Goal: Task Accomplishment & Management: Complete application form

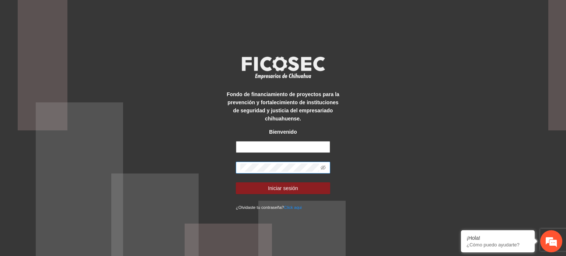
type input "**********"
click at [348, 158] on div "**********" at bounding box center [283, 128] width 566 height 256
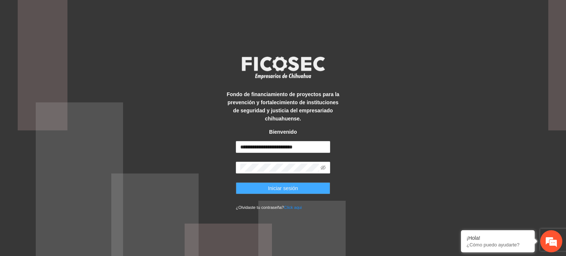
click at [280, 187] on span "Iniciar sesión" at bounding box center [283, 188] width 30 height 8
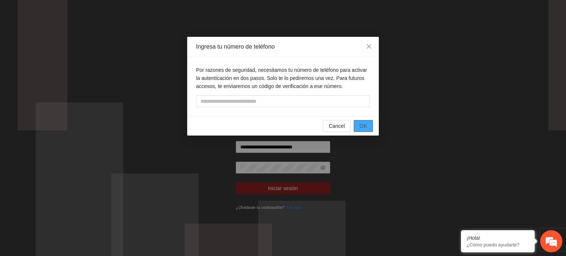
click at [367, 130] on button "OK" at bounding box center [363, 126] width 19 height 12
click at [370, 45] on icon "close" at bounding box center [369, 46] width 6 height 6
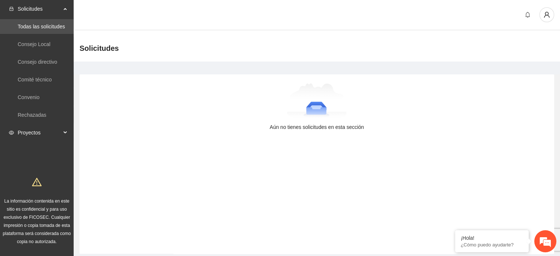
click at [47, 132] on span "Proyectos" at bounding box center [39, 132] width 43 height 15
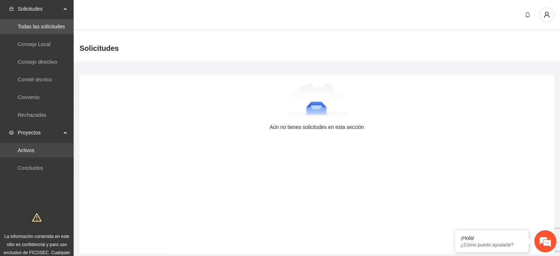
click at [34, 153] on link "Activos" at bounding box center [26, 150] width 17 height 6
click at [34, 152] on link "Activos" at bounding box center [26, 150] width 17 height 6
click at [24, 151] on link "Activos" at bounding box center [26, 150] width 17 height 6
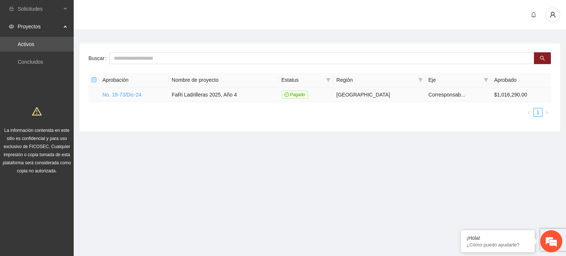
click at [122, 96] on link "No. 18-73/Dic-24" at bounding box center [121, 95] width 39 height 6
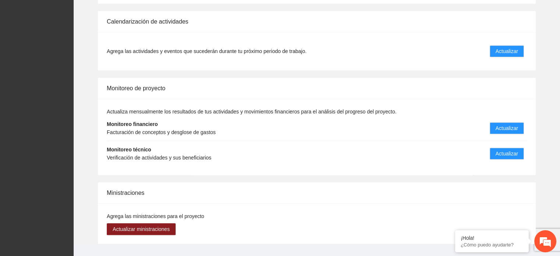
scroll to position [654, 0]
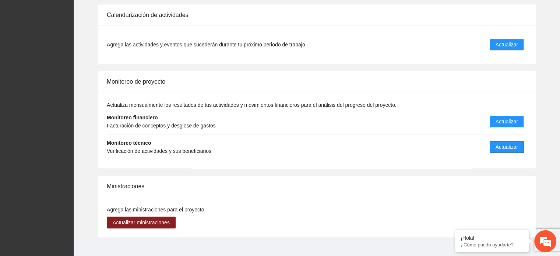
click at [497, 143] on span "Actualizar" at bounding box center [507, 147] width 22 height 8
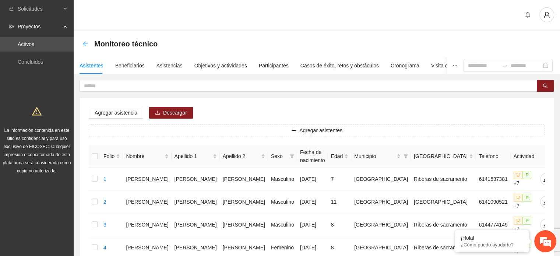
click at [83, 45] on icon "arrow-left" at bounding box center [86, 44] width 6 height 6
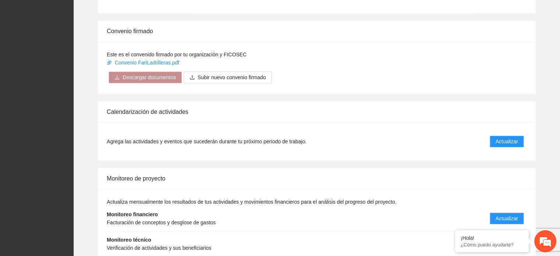
scroll to position [552, 0]
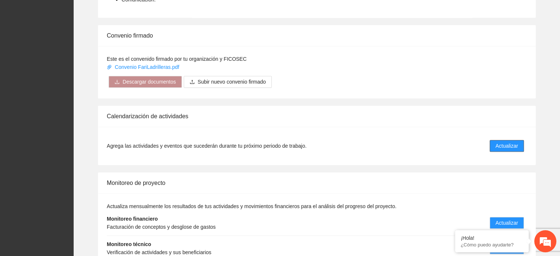
click at [498, 142] on span "Actualizar" at bounding box center [507, 146] width 22 height 8
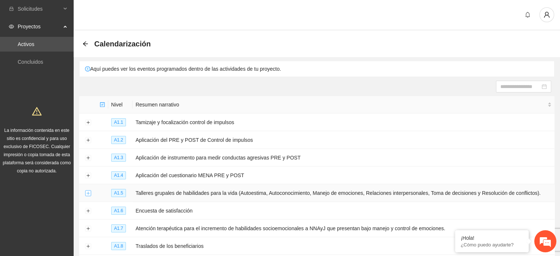
click at [88, 194] on button "Expand row" at bounding box center [88, 193] width 6 height 6
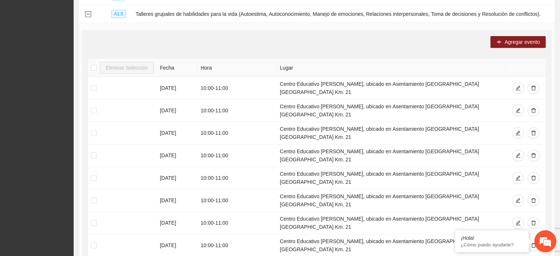
scroll to position [181, 0]
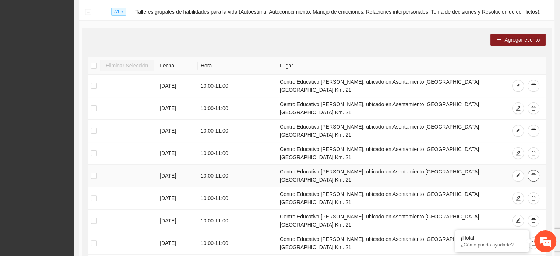
click at [533, 173] on icon "delete" at bounding box center [533, 175] width 5 height 5
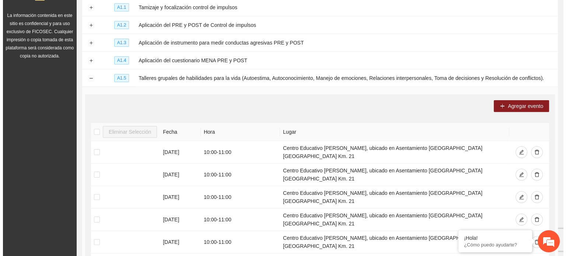
scroll to position [116, 0]
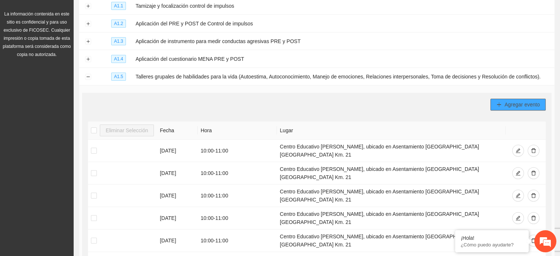
click at [512, 104] on span "Agregar evento" at bounding box center [522, 105] width 35 height 8
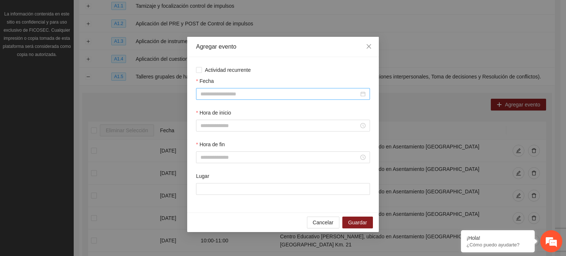
click at [218, 90] on div at bounding box center [283, 94] width 174 height 12
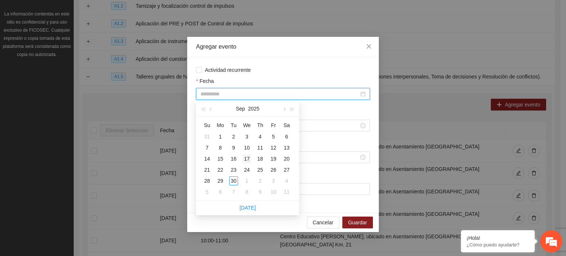
type input "**********"
click at [247, 160] on div "17" at bounding box center [246, 158] width 9 height 9
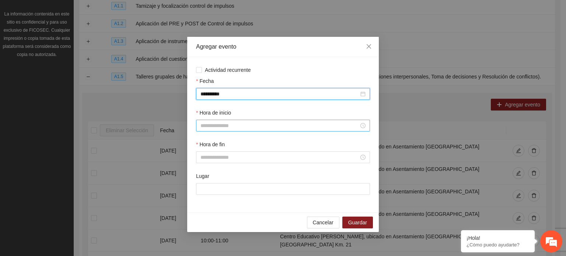
click at [207, 126] on input "Hora de inicio" at bounding box center [279, 126] width 158 height 8
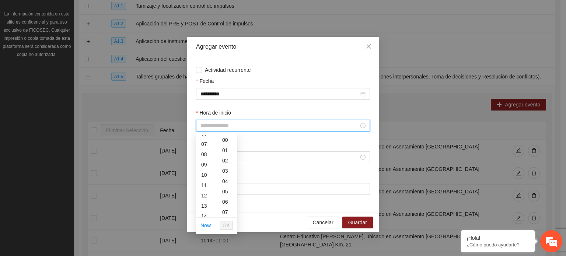
scroll to position [72, 0]
click at [203, 171] on div "10" at bounding box center [206, 171] width 21 height 10
type input "*****"
click at [229, 222] on span "OK" at bounding box center [225, 225] width 7 height 8
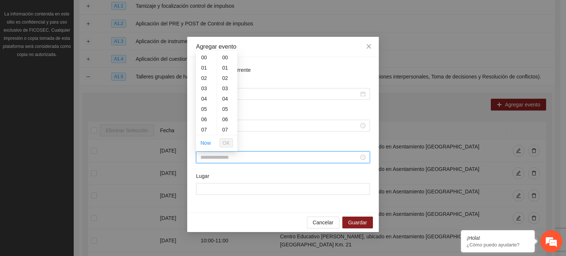
click at [248, 157] on input "Hora de fin" at bounding box center [279, 157] width 158 height 8
click at [204, 98] on div "11" at bounding box center [206, 99] width 21 height 10
type input "*****"
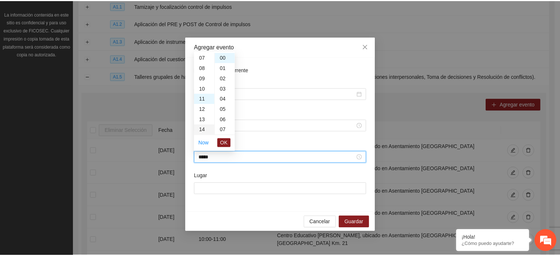
scroll to position [113, 0]
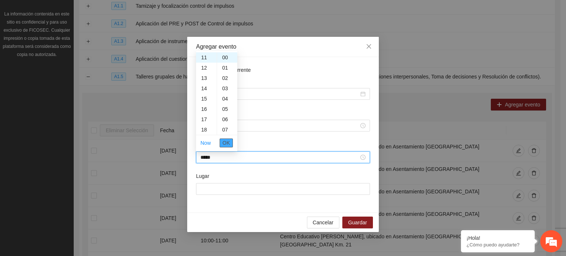
click at [228, 140] on span "OK" at bounding box center [225, 143] width 7 height 8
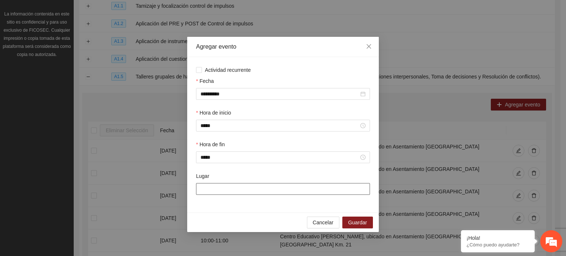
click at [224, 193] on input "Lugar" at bounding box center [283, 189] width 174 height 12
click at [222, 191] on input "Lugar" at bounding box center [283, 189] width 174 height 12
click at [222, 190] on input "Lugar" at bounding box center [283, 189] width 174 height 12
type input "**********"
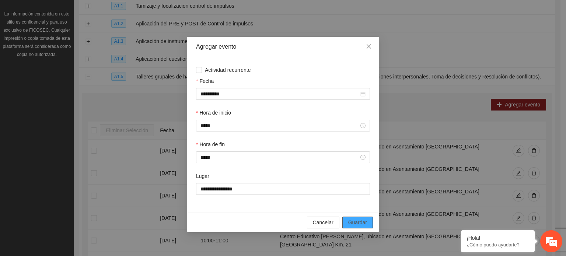
click at [358, 224] on span "Guardar" at bounding box center [357, 222] width 19 height 8
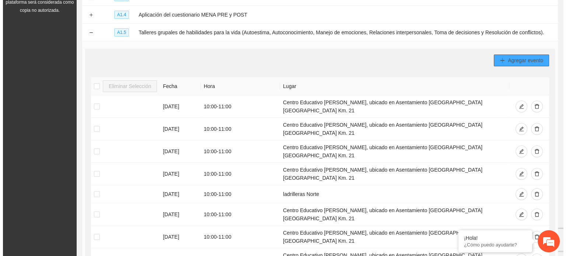
scroll to position [157, 0]
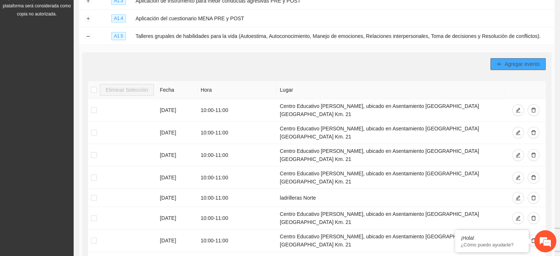
click at [522, 66] on span "Agregar evento" at bounding box center [522, 64] width 35 height 8
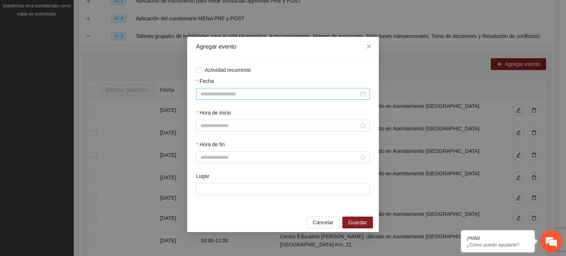
click at [213, 96] on input "Fecha" at bounding box center [279, 94] width 158 height 8
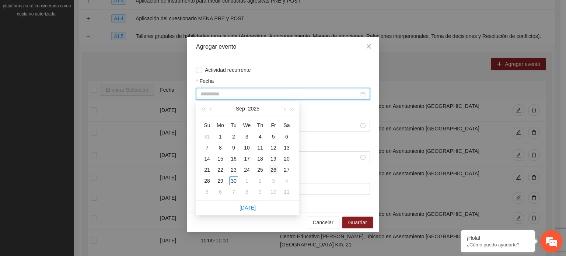
type input "**********"
click at [272, 168] on div "26" at bounding box center [273, 169] width 9 height 9
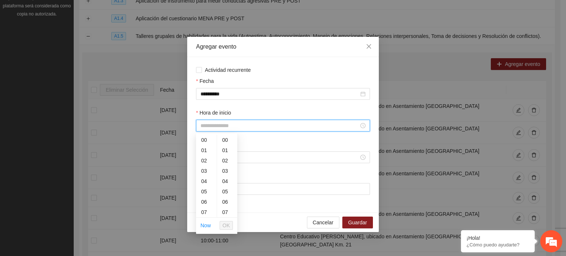
click at [202, 125] on input "Hora de inicio" at bounding box center [279, 126] width 158 height 8
click at [203, 172] on div "10" at bounding box center [206, 171] width 21 height 10
type input "*****"
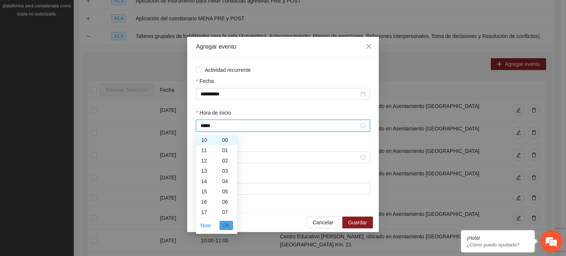
click at [228, 224] on span "OK" at bounding box center [225, 225] width 7 height 8
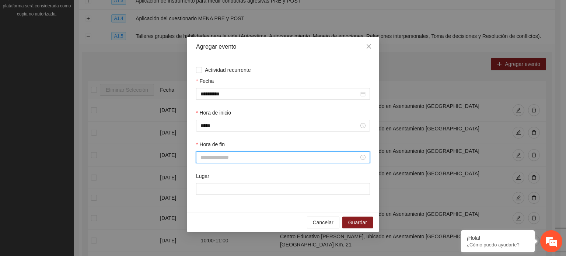
click at [229, 158] on input "Hora de fin" at bounding box center [279, 157] width 158 height 8
click at [207, 95] on div "11" at bounding box center [206, 99] width 21 height 10
type input "*****"
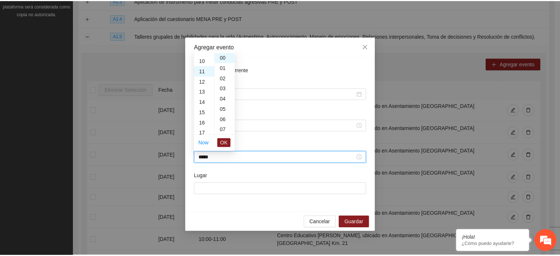
scroll to position [113, 0]
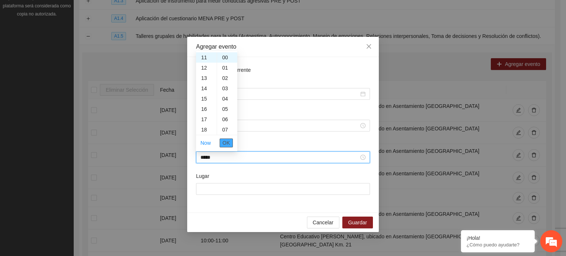
click at [224, 139] on span "OK" at bounding box center [225, 143] width 7 height 8
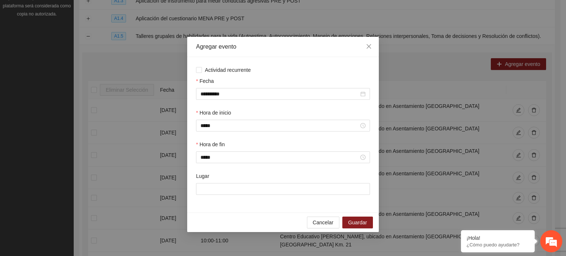
click at [224, 196] on div "Lugar" at bounding box center [282, 188] width 177 height 32
click at [223, 195] on input "Lugar" at bounding box center [283, 189] width 174 height 12
type input "**********"
click at [360, 224] on span "Guardar" at bounding box center [357, 222] width 19 height 8
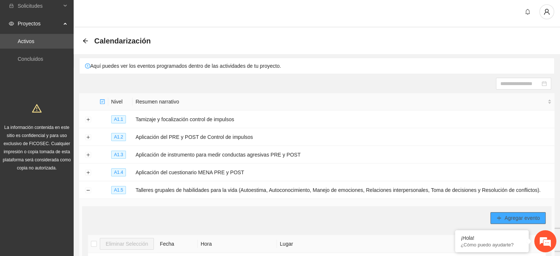
scroll to position [0, 0]
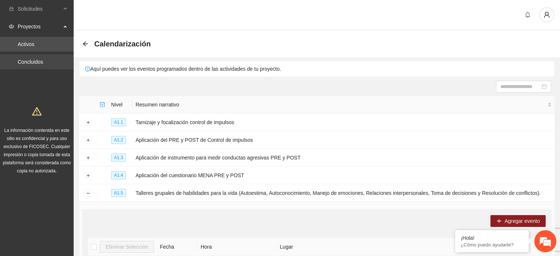
click at [43, 62] on link "Concluidos" at bounding box center [30, 62] width 25 height 6
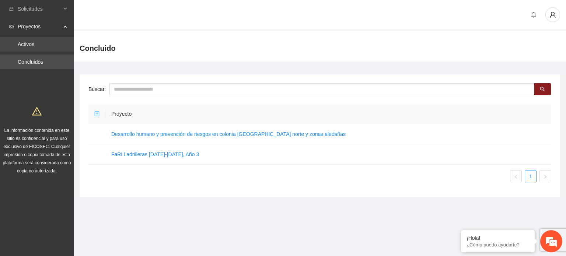
click at [34, 41] on link "Activos" at bounding box center [26, 44] width 17 height 6
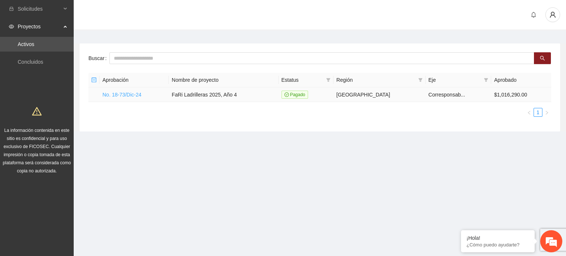
click at [128, 92] on link "No. 18-73/Dic-24" at bounding box center [121, 95] width 39 height 6
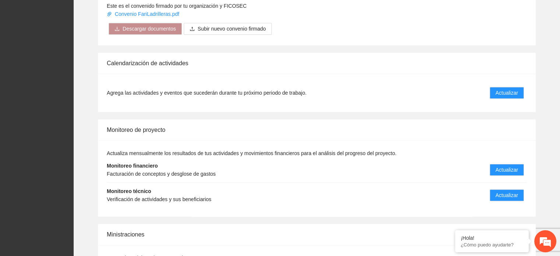
scroll to position [654, 0]
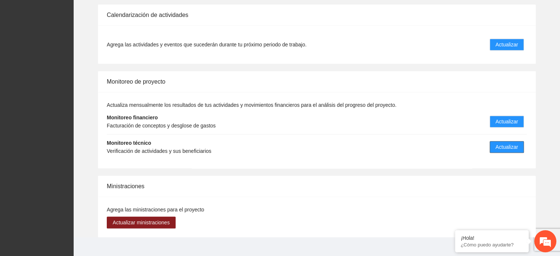
click at [503, 143] on span "Actualizar" at bounding box center [507, 147] width 22 height 8
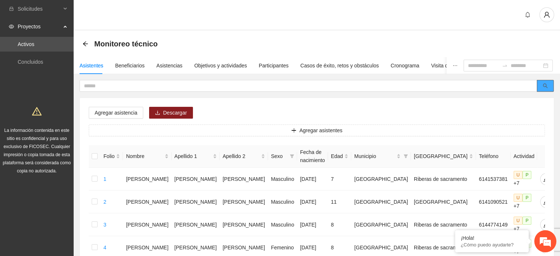
click at [547, 87] on icon "search" at bounding box center [545, 85] width 5 height 5
click at [199, 83] on input "text" at bounding box center [305, 86] width 443 height 8
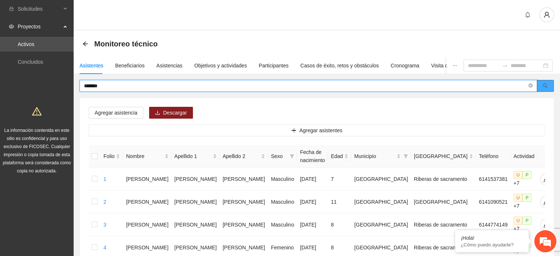
click at [550, 81] on button "button" at bounding box center [545, 86] width 17 height 12
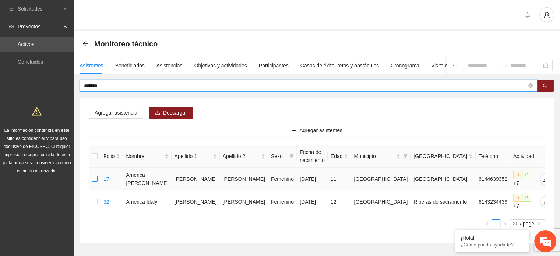
type input "*******"
click at [97, 181] on label at bounding box center [95, 179] width 6 height 8
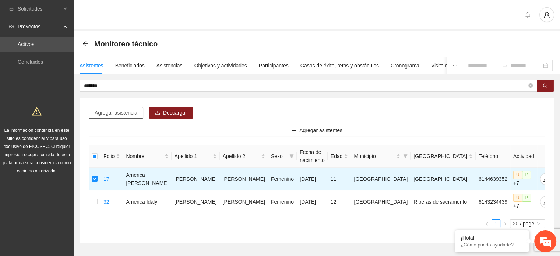
click at [133, 112] on span "Agregar asistencia" at bounding box center [116, 113] width 43 height 8
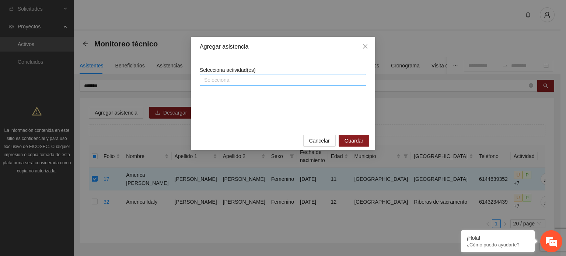
click at [262, 79] on div at bounding box center [282, 80] width 163 height 9
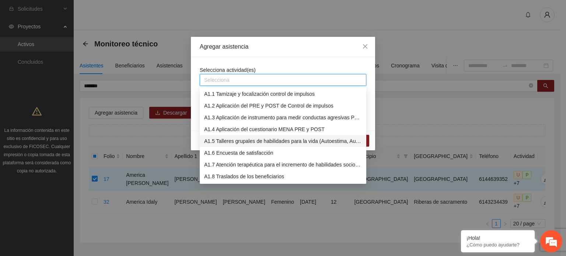
click at [225, 141] on div "A1.5 Talleres grupales de habilidades para la vida (Autoestima, Autoconocimient…" at bounding box center [283, 141] width 158 height 8
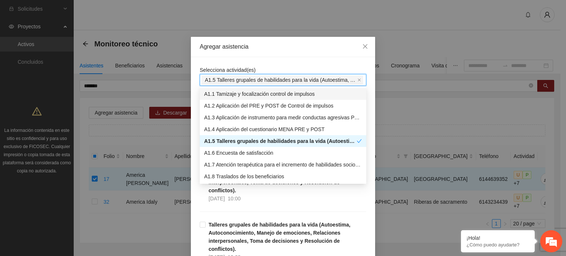
click at [262, 45] on div "Agregar asistencia" at bounding box center [283, 47] width 166 height 8
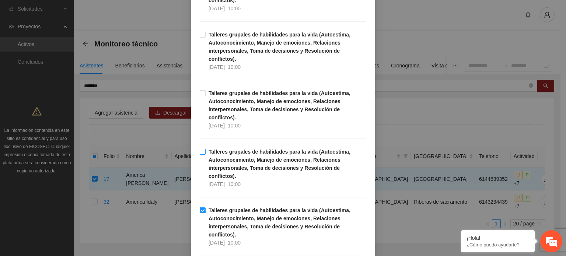
scroll to position [295, 0]
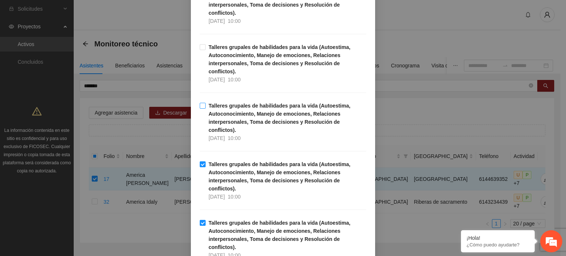
click at [200, 102] on label "Talleres grupales de habilidades para la vida (Autoestima, Autoconocimiento, Ma…" at bounding box center [283, 122] width 166 height 41
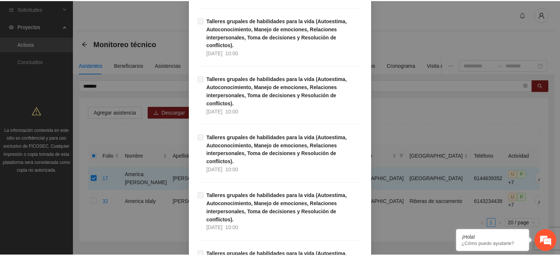
scroll to position [6402, 0]
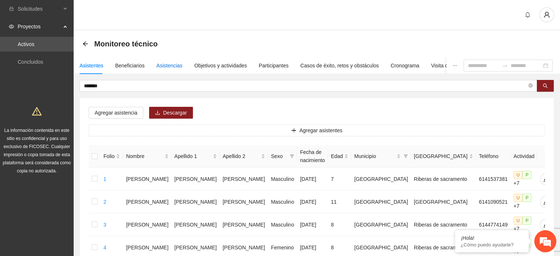
click at [166, 66] on div "Asistencias" at bounding box center [170, 66] width 26 height 8
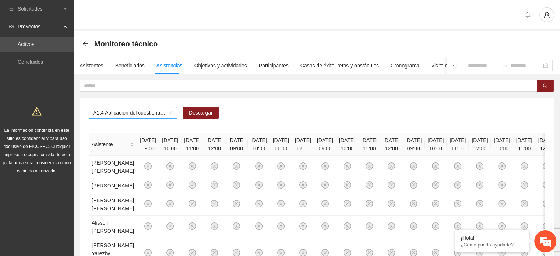
click at [169, 110] on span "A1.4 Aplicación del cuestionario MENA PRE y POST" at bounding box center [133, 112] width 80 height 11
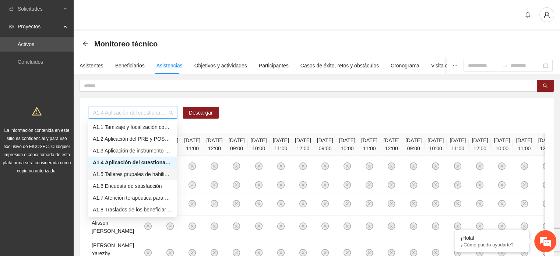
click at [107, 178] on div "A1.5 Talleres grupales de habilidades para la vida (Autoestima, Autoconocimient…" at bounding box center [133, 174] width 80 height 8
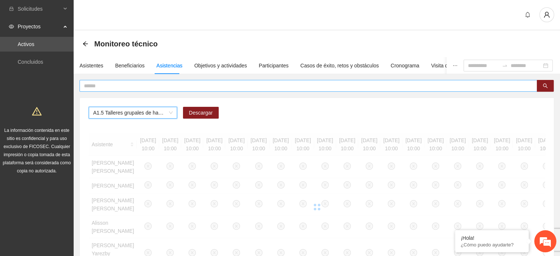
click at [150, 87] on input "text" at bounding box center [305, 86] width 443 height 8
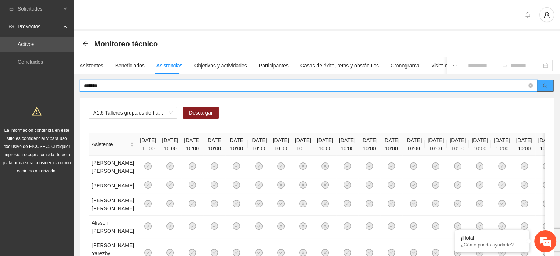
click at [545, 85] on icon "search" at bounding box center [545, 85] width 5 height 5
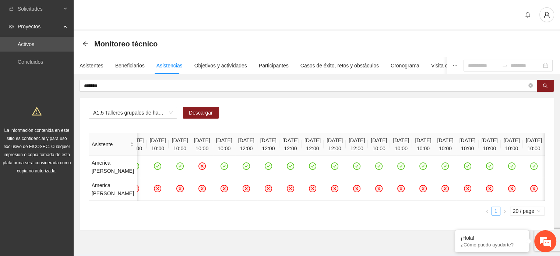
scroll to position [0, 2814]
click at [124, 215] on ul "1 20 / page" at bounding box center [317, 211] width 456 height 9
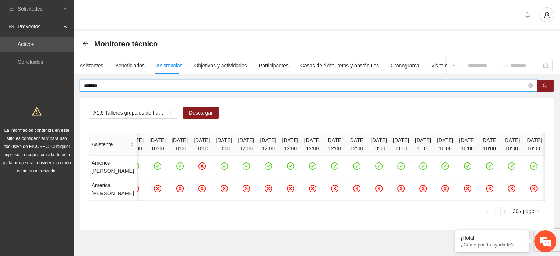
click at [122, 87] on input "*******" at bounding box center [305, 86] width 443 height 8
type input "*"
click at [545, 85] on icon "search" at bounding box center [545, 85] width 5 height 5
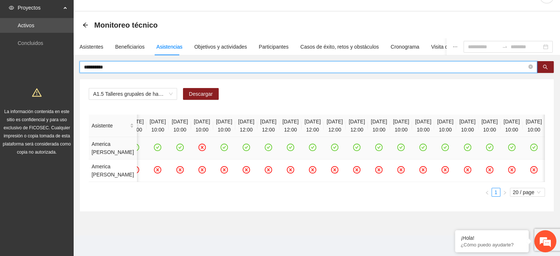
scroll to position [0, 0]
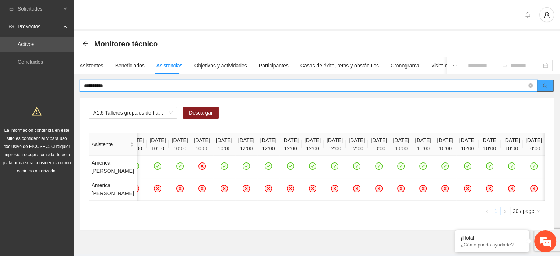
click at [548, 83] on button "button" at bounding box center [545, 86] width 17 height 12
type input "**********"
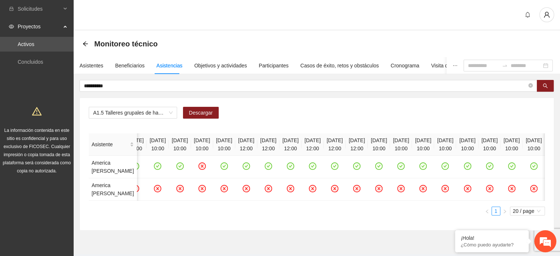
click at [230, 104] on div "A1.5 Talleres grupales de habilidades para la vida (Autoestima, Autoconocimient…" at bounding box center [317, 164] width 474 height 132
click at [547, 90] on button "button" at bounding box center [545, 86] width 17 height 12
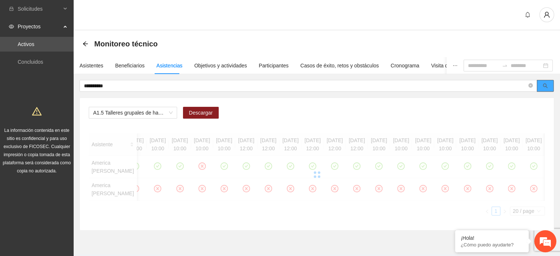
click at [540, 87] on button "button" at bounding box center [545, 86] width 17 height 12
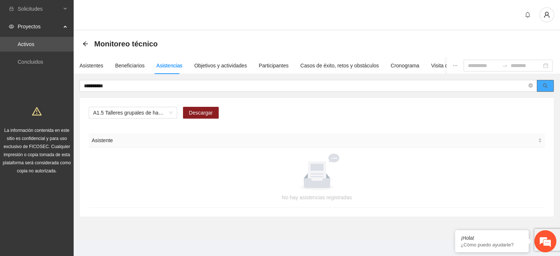
click at [540, 87] on button "button" at bounding box center [545, 86] width 17 height 12
click at [92, 62] on div "Asistentes" at bounding box center [92, 66] width 24 height 8
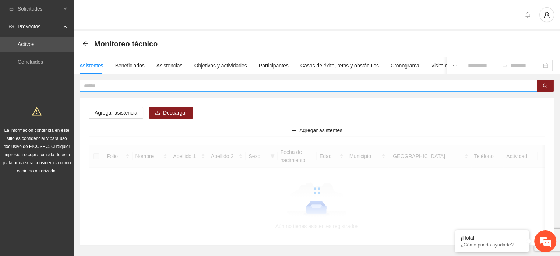
click at [104, 81] on span at bounding box center [309, 86] width 458 height 12
click at [550, 88] on button "button" at bounding box center [545, 86] width 17 height 12
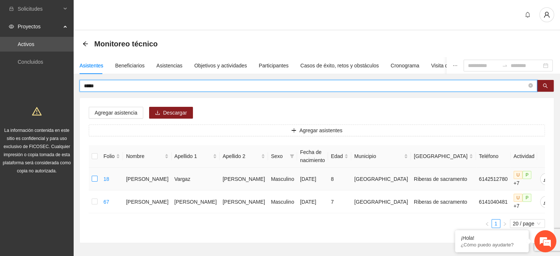
type input "*****"
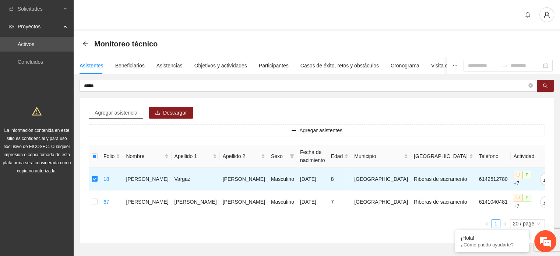
click at [123, 113] on span "Agregar asistencia" at bounding box center [116, 113] width 43 height 8
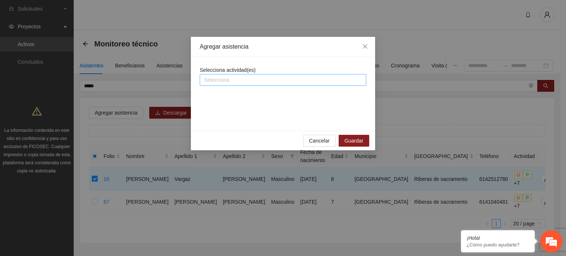
click at [287, 80] on div at bounding box center [282, 80] width 163 height 9
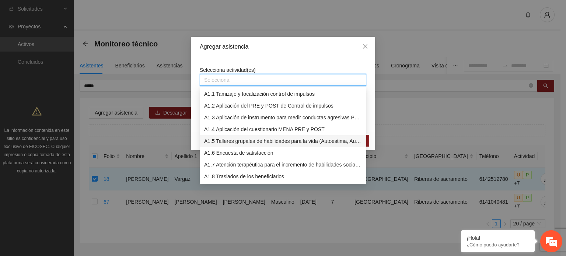
click at [234, 142] on div "A1.5 Talleres grupales de habilidades para la vida (Autoestima, Autoconocimient…" at bounding box center [283, 141] width 158 height 8
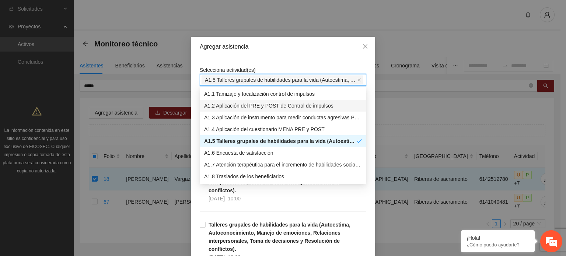
click at [334, 41] on div "Agregar asistencia" at bounding box center [283, 47] width 184 height 20
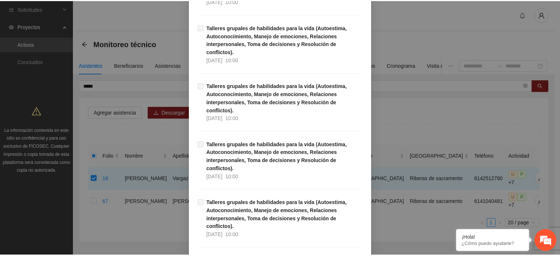
scroll to position [6402, 0]
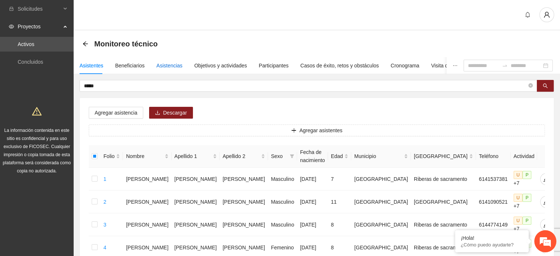
click at [175, 66] on div "Asistencias" at bounding box center [170, 66] width 26 height 8
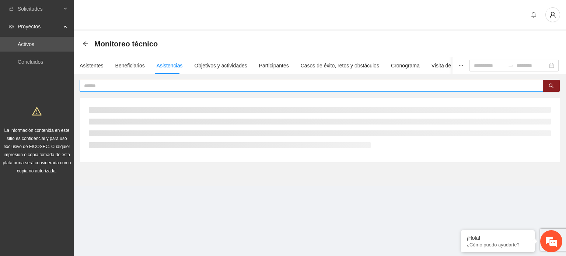
click at [183, 85] on input "text" at bounding box center [308, 86] width 449 height 8
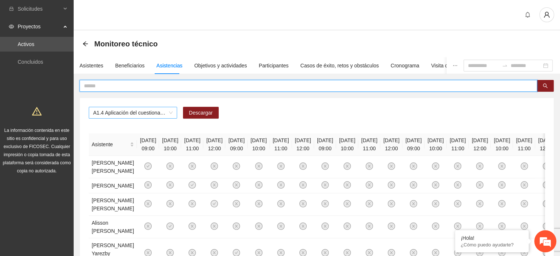
click at [172, 111] on span "A1.4 Aplicación del cuestionario MENA PRE y POST" at bounding box center [133, 112] width 80 height 11
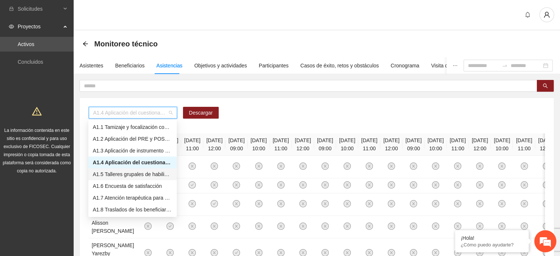
click at [119, 175] on div "A1.5 Talleres grupales de habilidades para la vida (Autoestima, Autoconocimient…" at bounding box center [133, 174] width 80 height 8
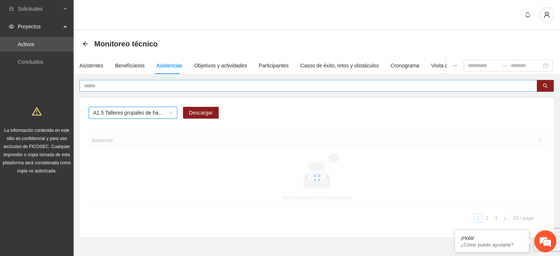
click at [110, 86] on input "text" at bounding box center [305, 86] width 443 height 8
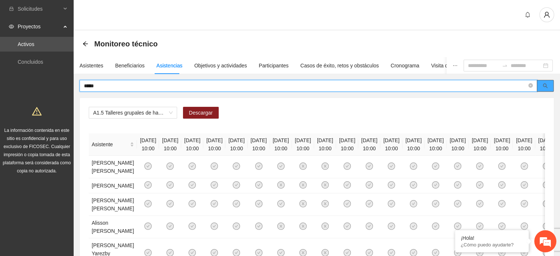
click at [542, 81] on button "button" at bounding box center [545, 86] width 17 height 12
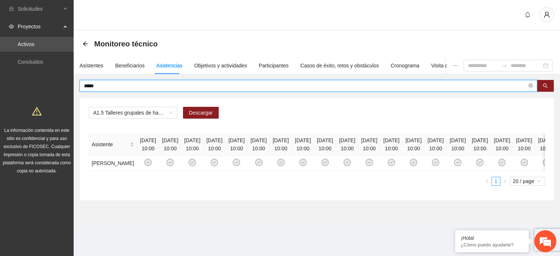
type input "*****"
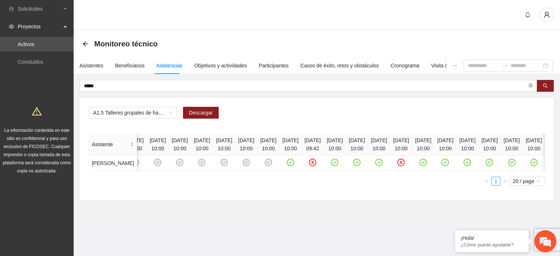
scroll to position [0, 0]
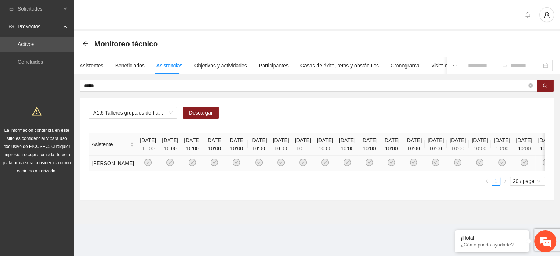
click at [137, 171] on td at bounding box center [148, 163] width 22 height 15
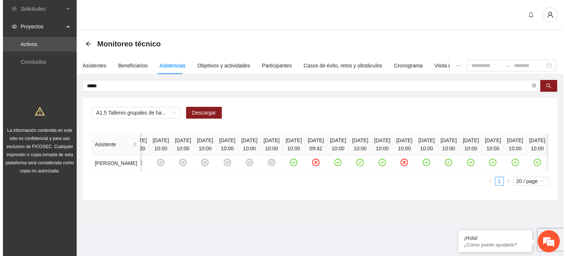
scroll to position [0, 1063]
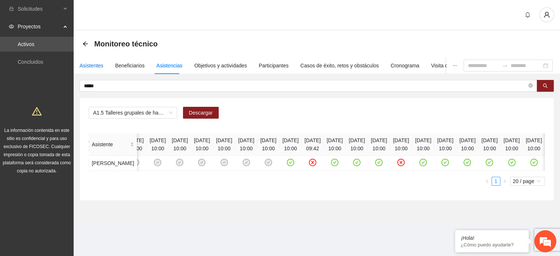
click at [87, 63] on div "Asistentes" at bounding box center [92, 66] width 24 height 8
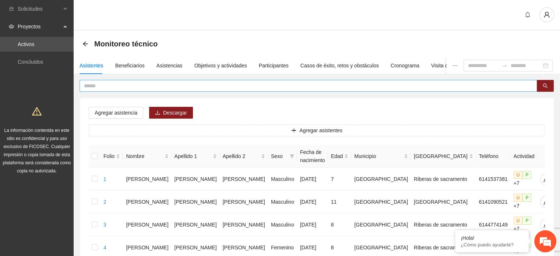
click at [109, 85] on input "text" at bounding box center [305, 86] width 443 height 8
click at [543, 86] on icon "search" at bounding box center [545, 85] width 5 height 5
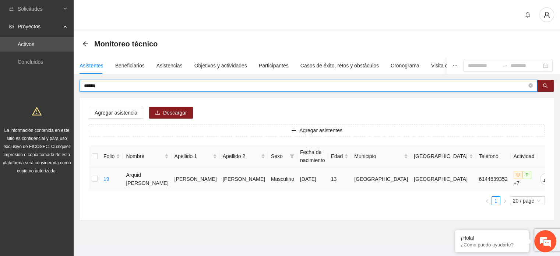
type input "******"
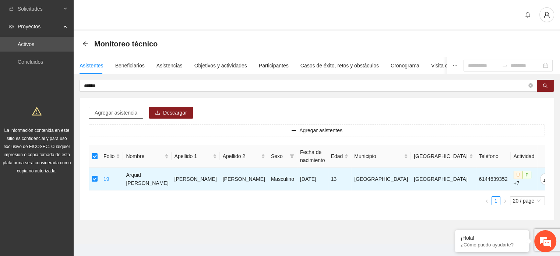
click at [127, 115] on span "Agregar asistencia" at bounding box center [116, 113] width 43 height 8
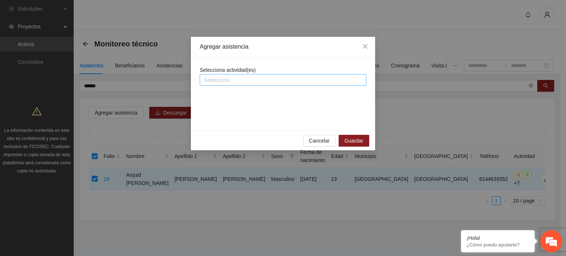
click at [262, 79] on div at bounding box center [282, 80] width 163 height 9
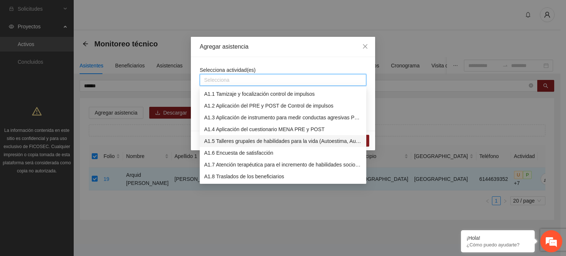
click at [243, 141] on div "A1.5 Talleres grupales de habilidades para la vida (Autoestima, Autoconocimient…" at bounding box center [283, 141] width 158 height 8
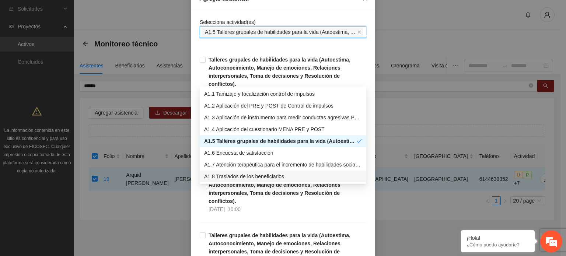
scroll to position [0, 0]
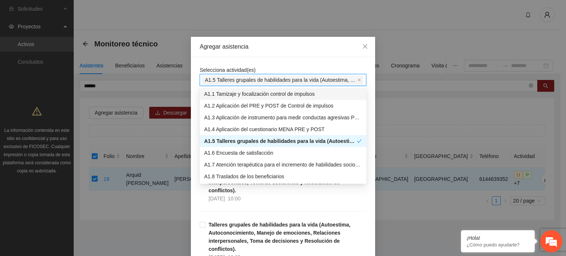
click at [323, 46] on div "Agregar asistencia" at bounding box center [283, 47] width 166 height 8
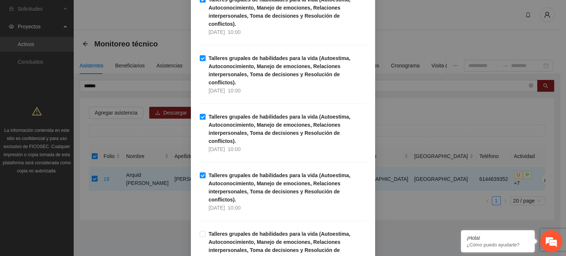
scroll to position [295, 0]
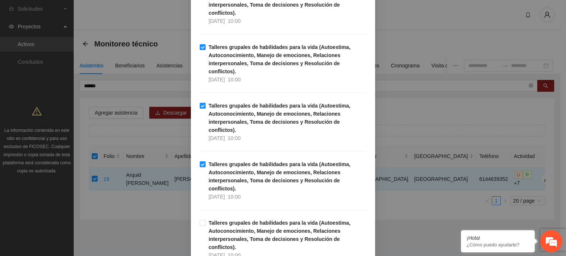
click at [201, 160] on div "Talleres grupales de habilidades para la vida (Autoestima, Autoconocimiento, Ma…" at bounding box center [283, 189] width 166 height 59
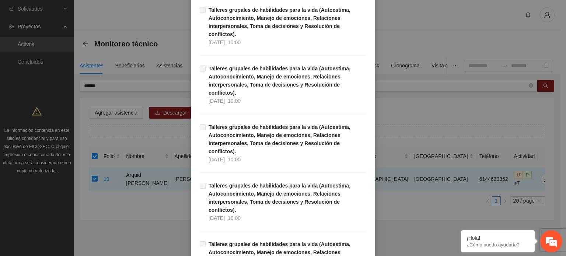
scroll to position [6402, 0]
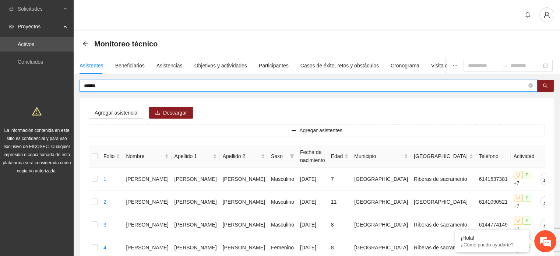
drag, startPoint x: 105, startPoint y: 87, endPoint x: 42, endPoint y: 90, distance: 62.3
click at [545, 82] on button "button" at bounding box center [545, 86] width 17 height 12
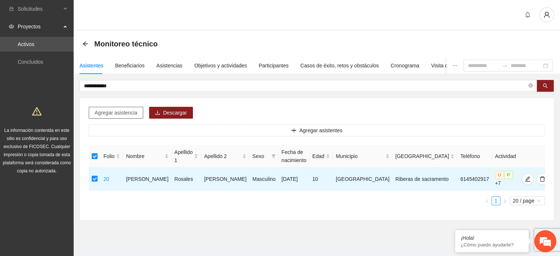
click at [128, 115] on span "Agregar asistencia" at bounding box center [116, 113] width 43 height 8
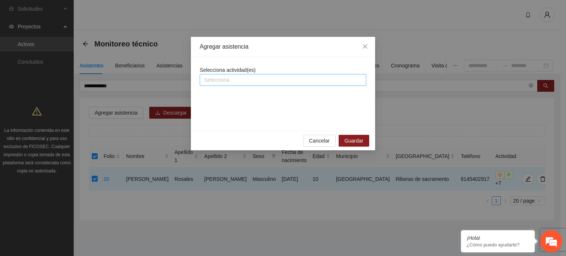
click at [278, 78] on div at bounding box center [282, 80] width 163 height 9
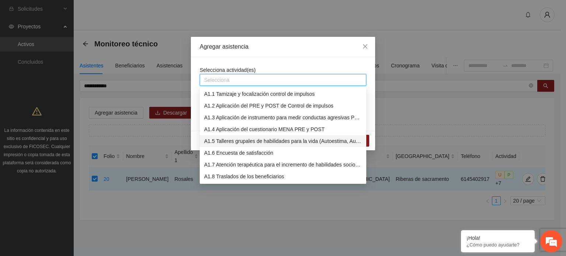
click at [246, 143] on div "A1.5 Talleres grupales de habilidades para la vida (Autoestima, Autoconocimient…" at bounding box center [283, 141] width 158 height 8
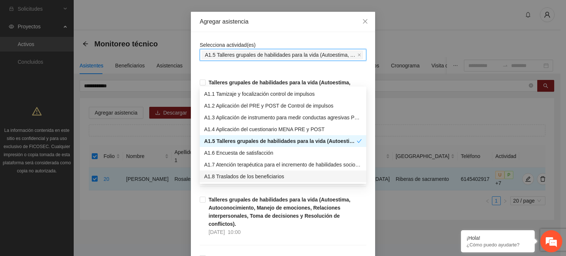
scroll to position [37, 0]
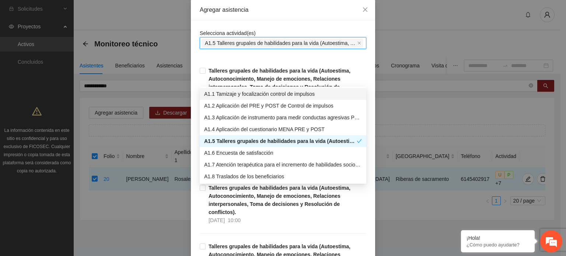
click at [301, 3] on div "Agregar asistencia" at bounding box center [283, 10] width 184 height 20
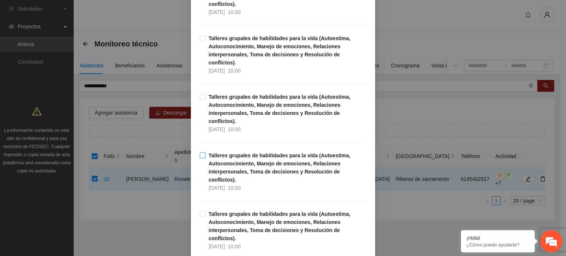
scroll to position [258, 0]
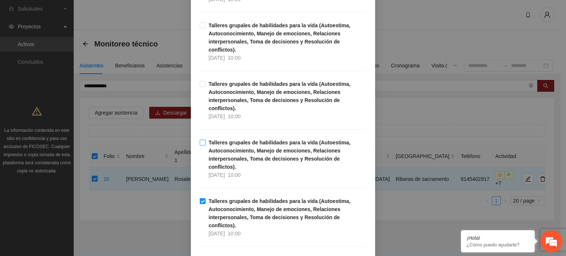
click at [200, 138] on label "Talleres grupales de habilidades para la vida (Autoestima, Autoconocimiento, Ma…" at bounding box center [283, 158] width 166 height 41
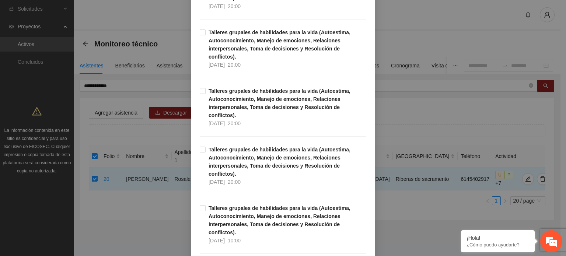
scroll to position [6402, 0]
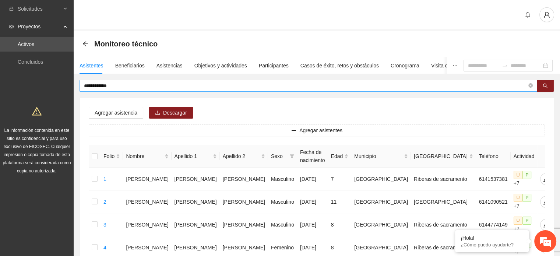
click at [115, 84] on input "**********" at bounding box center [305, 86] width 443 height 8
type input "*"
click at [545, 85] on icon "search" at bounding box center [545, 85] width 5 height 5
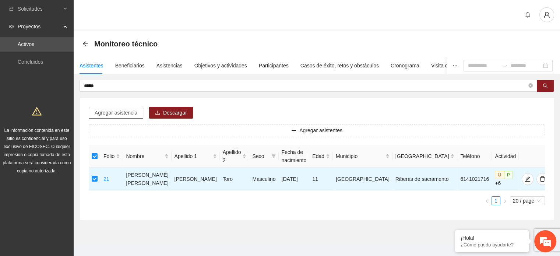
click at [110, 116] on span "Agregar asistencia" at bounding box center [116, 113] width 43 height 8
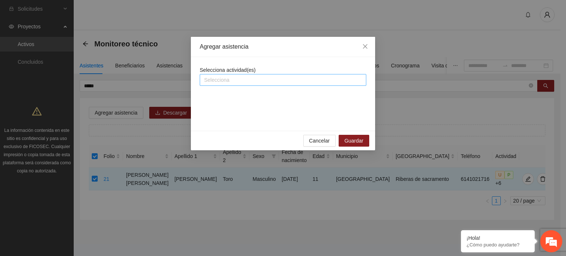
click at [238, 83] on div at bounding box center [282, 80] width 163 height 9
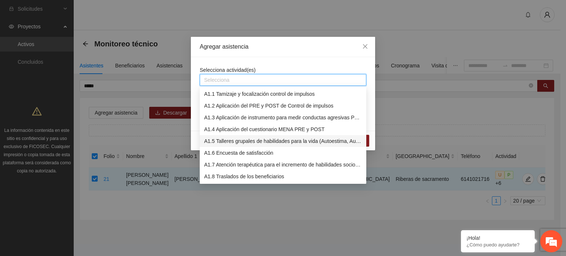
click at [241, 140] on div "A1.5 Talleres grupales de habilidades para la vida (Autoestima, Autoconocimient…" at bounding box center [283, 141] width 158 height 8
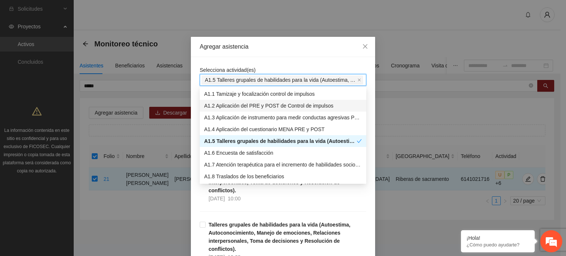
click at [327, 47] on div "Agregar asistencia" at bounding box center [283, 47] width 166 height 8
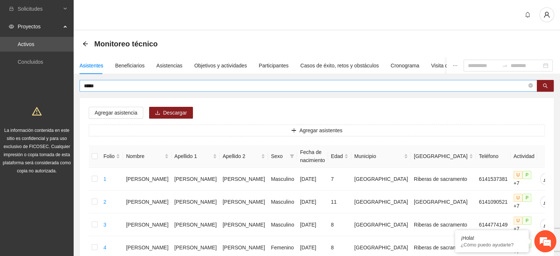
click at [133, 83] on input "*****" at bounding box center [305, 86] width 443 height 8
type input "*"
click at [550, 88] on button "button" at bounding box center [545, 86] width 17 height 12
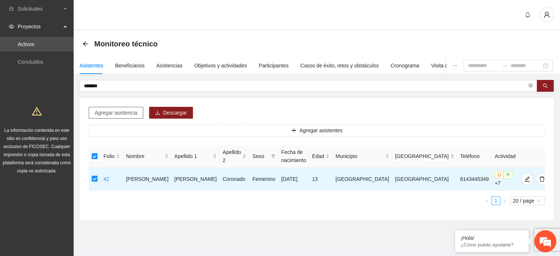
click at [116, 116] on span "Agregar asistencia" at bounding box center [116, 113] width 43 height 8
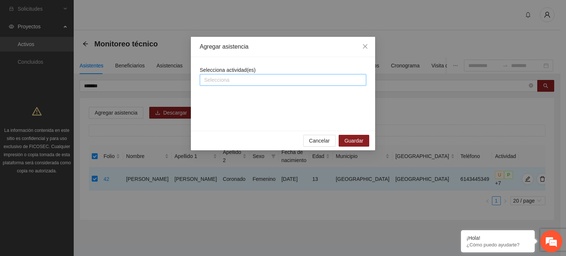
click at [231, 84] on div at bounding box center [282, 80] width 163 height 9
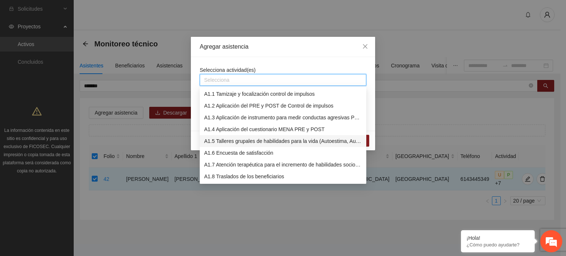
click at [227, 140] on div "A1.5 Talleres grupales de habilidades para la vida (Autoestima, Autoconocimient…" at bounding box center [283, 141] width 158 height 8
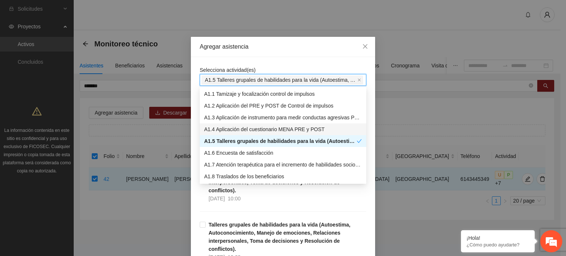
click at [338, 44] on div "Agregar asistencia" at bounding box center [283, 47] width 166 height 8
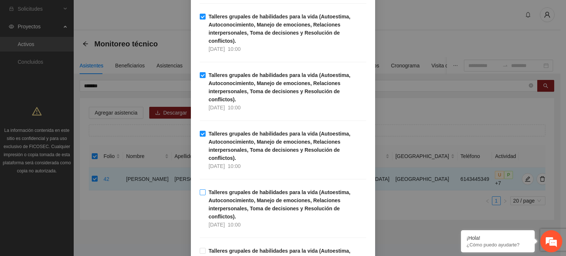
scroll to position [221, 0]
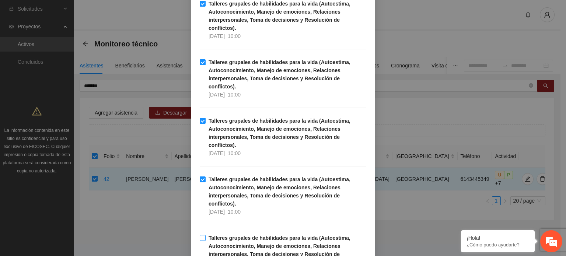
click at [206, 234] on span "Talleres grupales de habilidades para la vida (Autoestima, Autoconocimiento, Ma…" at bounding box center [286, 254] width 161 height 41
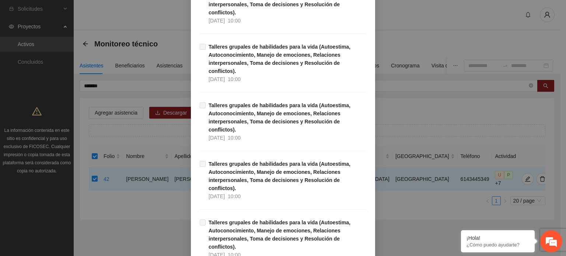
scroll to position [6402, 0]
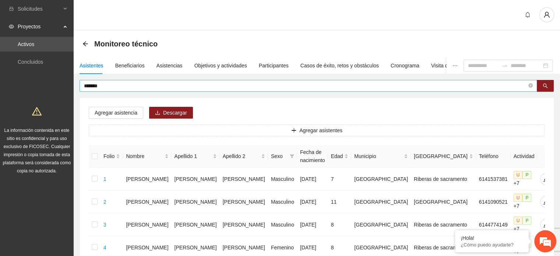
click at [152, 82] on input "*******" at bounding box center [305, 86] width 443 height 8
type input "*"
click at [544, 84] on icon "search" at bounding box center [545, 85] width 5 height 5
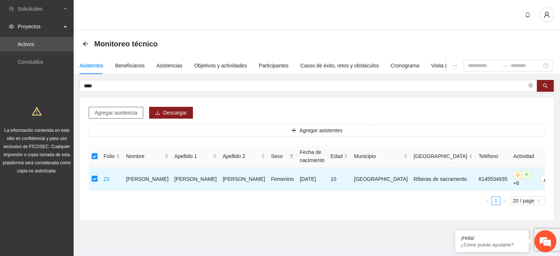
click at [135, 114] on span "Agregar asistencia" at bounding box center [116, 113] width 43 height 8
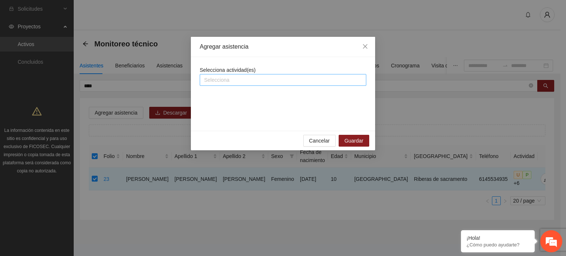
click at [263, 79] on div at bounding box center [282, 80] width 163 height 9
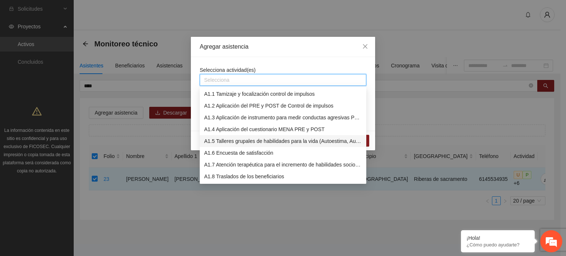
click at [243, 139] on div "A1.5 Talleres grupales de habilidades para la vida (Autoestima, Autoconocimient…" at bounding box center [283, 141] width 158 height 8
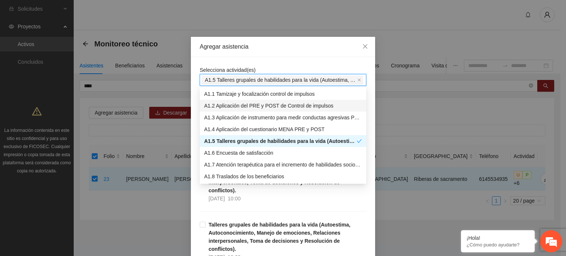
click at [330, 48] on div "Agregar asistencia" at bounding box center [283, 47] width 166 height 8
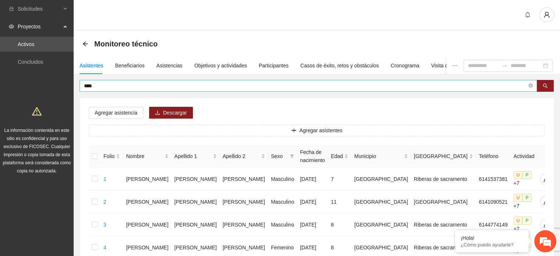
click at [145, 85] on input "****" at bounding box center [305, 86] width 443 height 8
type input "*"
click at [551, 86] on button "button" at bounding box center [545, 86] width 17 height 12
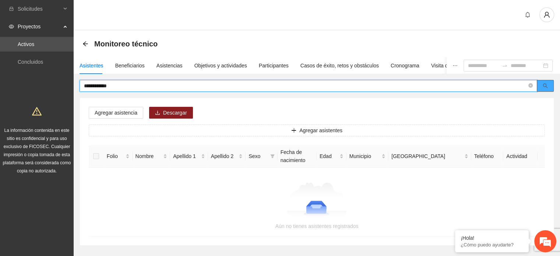
click at [551, 81] on button "button" at bounding box center [545, 86] width 17 height 12
click at [550, 81] on button "button" at bounding box center [545, 86] width 17 height 12
click at [259, 85] on input "**********" at bounding box center [305, 86] width 443 height 8
type input "*"
click at [544, 84] on icon "search" at bounding box center [545, 86] width 5 height 5
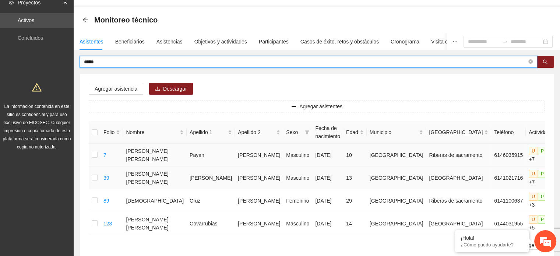
scroll to position [37, 0]
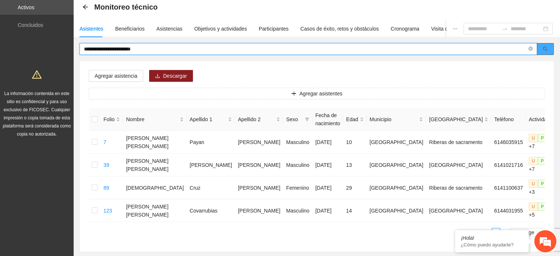
click at [546, 47] on icon "search" at bounding box center [545, 48] width 5 height 5
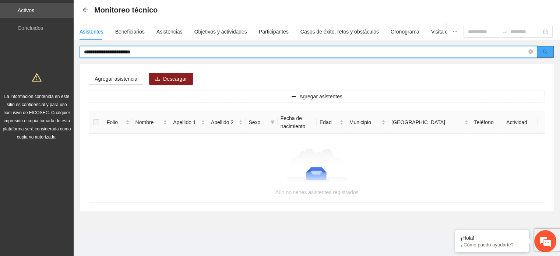
scroll to position [33, 0]
type input "*"
click at [545, 52] on icon "search" at bounding box center [545, 52] width 5 height 5
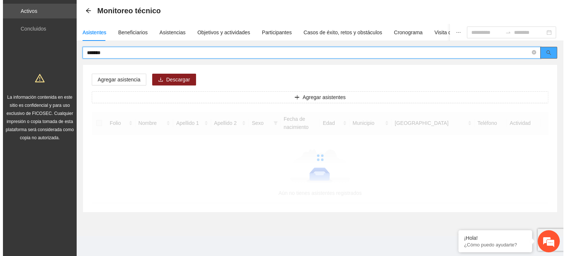
scroll to position [7, 0]
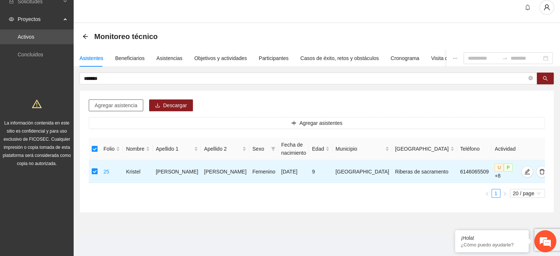
click at [129, 109] on span "Agregar asistencia" at bounding box center [116, 105] width 43 height 8
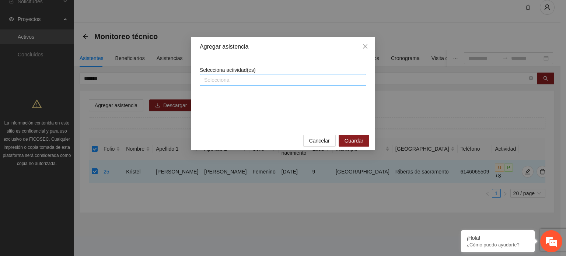
click at [281, 79] on div at bounding box center [282, 80] width 163 height 9
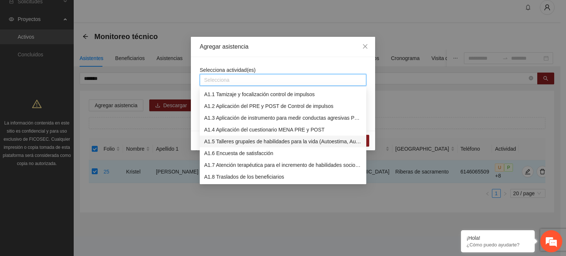
click at [254, 144] on div "A1.5 Talleres grupales de habilidades para la vida (Autoestima, Autoconocimient…" at bounding box center [283, 141] width 158 height 8
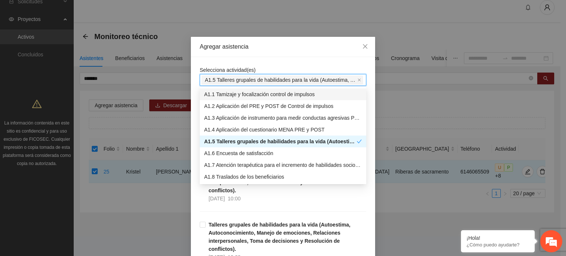
click at [302, 45] on div "Agregar asistencia" at bounding box center [283, 47] width 166 height 8
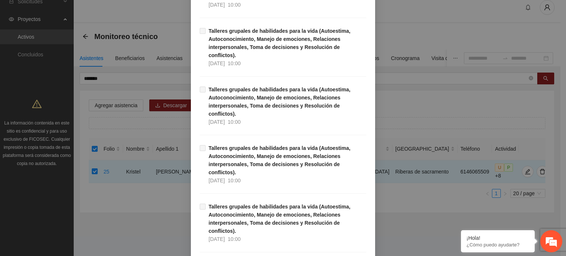
scroll to position [6402, 0]
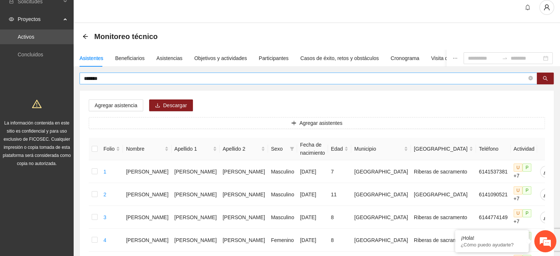
click at [115, 77] on input "*******" at bounding box center [305, 78] width 443 height 8
type input "*"
click at [548, 77] on button "button" at bounding box center [545, 79] width 17 height 12
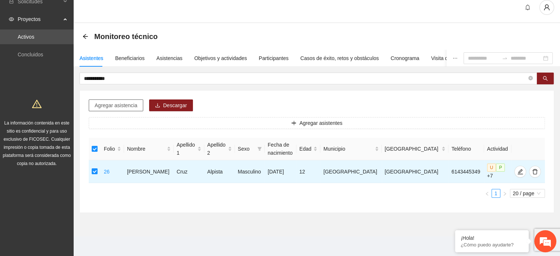
click at [120, 107] on span "Agregar asistencia" at bounding box center [116, 105] width 43 height 8
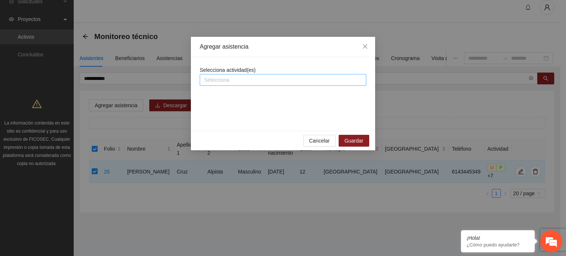
click at [228, 78] on div at bounding box center [282, 80] width 163 height 9
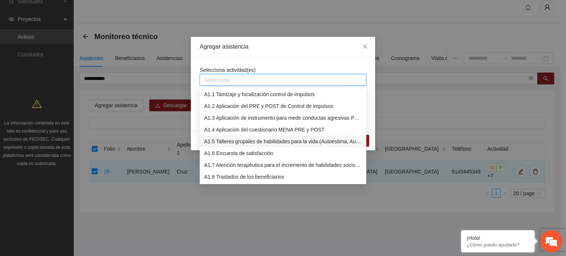
click at [228, 143] on div "A1.5 Talleres grupales de habilidades para la vida (Autoestima, Autoconocimient…" at bounding box center [283, 141] width 158 height 8
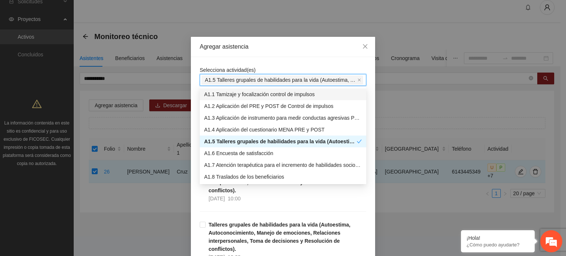
click at [285, 47] on div "Agregar asistencia" at bounding box center [283, 47] width 166 height 8
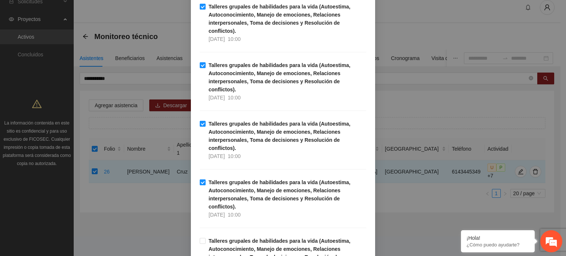
scroll to position [258, 0]
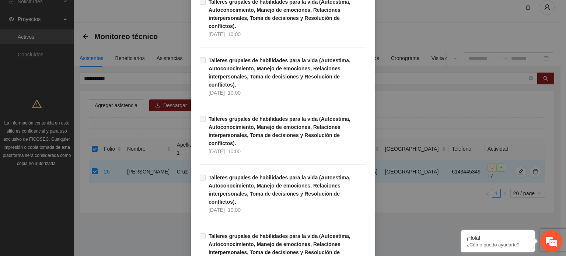
scroll to position [6402, 0]
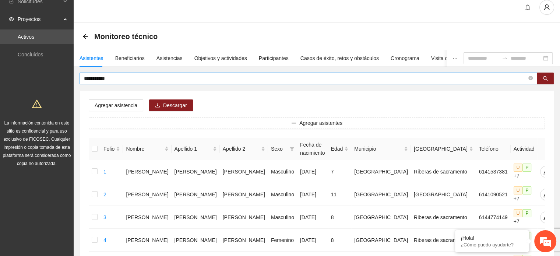
click at [159, 78] on input "**********" at bounding box center [305, 78] width 443 height 8
type input "*"
click at [543, 74] on button "button" at bounding box center [545, 79] width 17 height 12
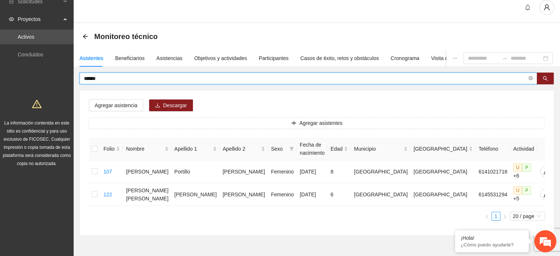
click at [124, 79] on input "******" at bounding box center [305, 78] width 443 height 8
click at [546, 76] on icon "search" at bounding box center [545, 78] width 5 height 5
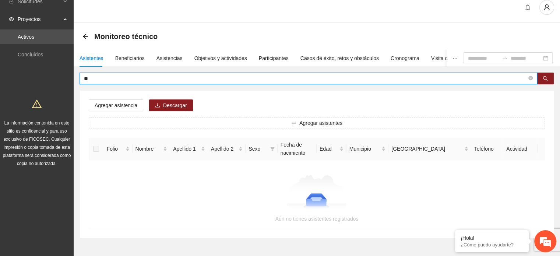
type input "*"
click at [540, 75] on button "button" at bounding box center [545, 79] width 17 height 12
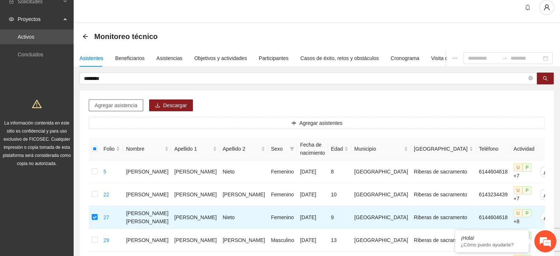
click at [118, 101] on span "Agregar asistencia" at bounding box center [116, 105] width 43 height 8
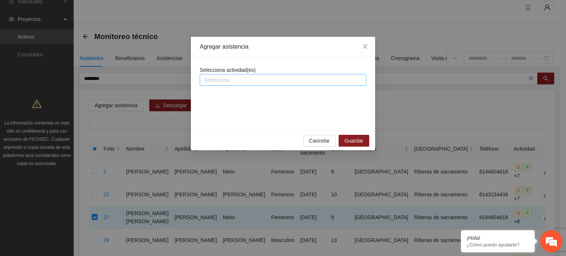
click at [224, 80] on div at bounding box center [282, 80] width 163 height 9
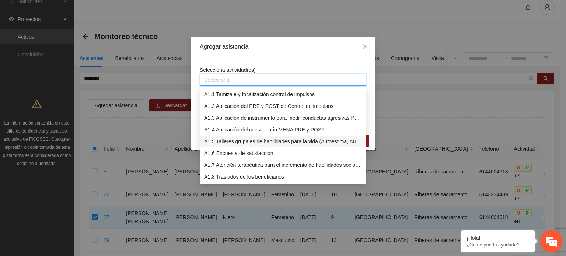
click at [211, 140] on div "A1.5 Talleres grupales de habilidades para la vida (Autoestima, Autoconocimient…" at bounding box center [283, 141] width 158 height 8
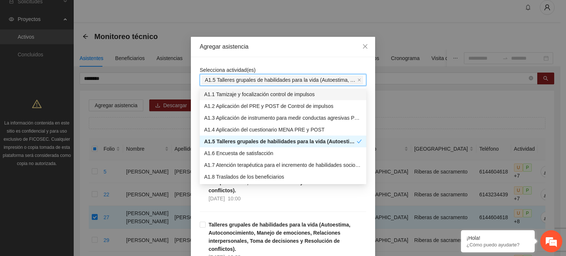
click at [312, 42] on div "Agregar asistencia" at bounding box center [283, 47] width 184 height 20
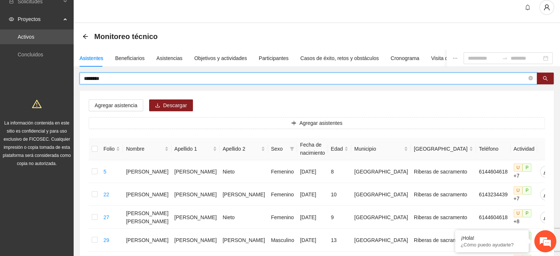
click at [169, 78] on input "********" at bounding box center [305, 78] width 443 height 8
type input "*"
click at [541, 75] on button "button" at bounding box center [545, 79] width 17 height 12
click at [545, 77] on icon "search" at bounding box center [545, 78] width 5 height 5
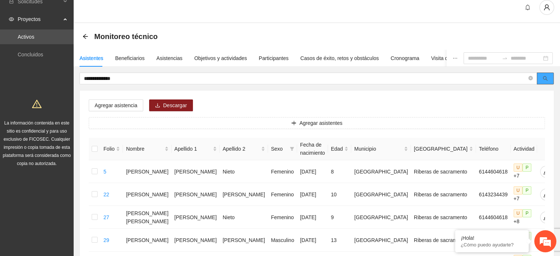
click at [542, 76] on button "button" at bounding box center [545, 79] width 17 height 12
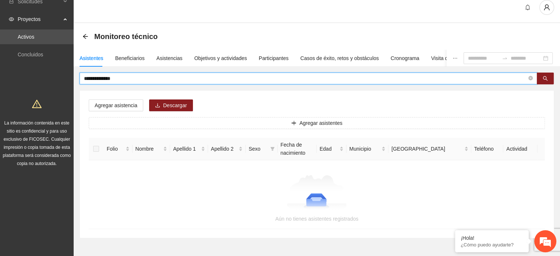
click at [180, 78] on input "**********" at bounding box center [305, 78] width 443 height 8
type input "*"
click at [545, 75] on button "button" at bounding box center [545, 79] width 17 height 12
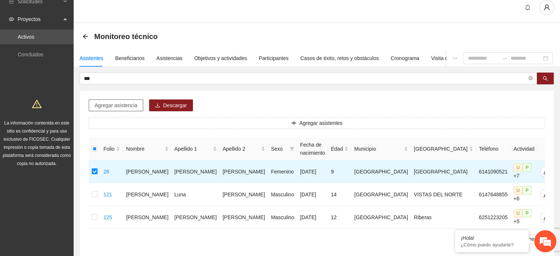
click at [126, 106] on span "Agregar asistencia" at bounding box center [116, 105] width 43 height 8
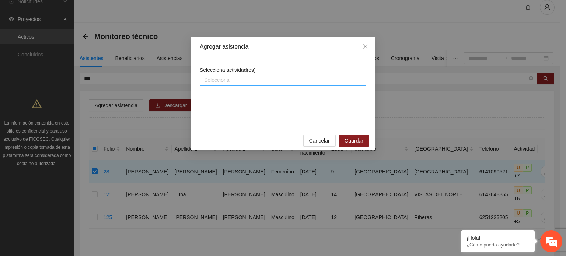
click at [264, 77] on div at bounding box center [282, 80] width 163 height 9
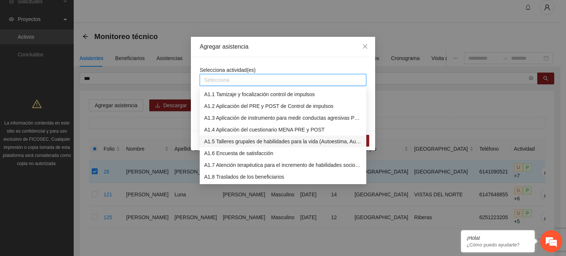
click at [239, 143] on div "A1.5 Talleres grupales de habilidades para la vida (Autoestima, Autoconocimient…" at bounding box center [283, 141] width 158 height 8
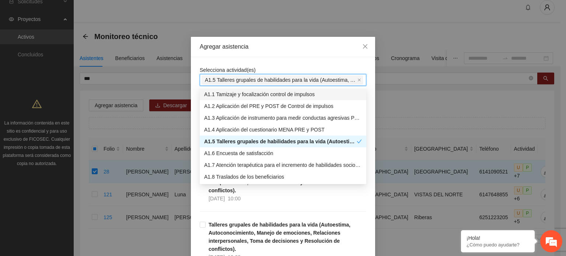
click at [337, 41] on div "Agregar asistencia" at bounding box center [283, 47] width 184 height 20
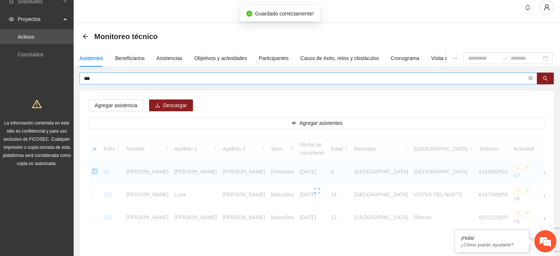
click at [186, 81] on input "***" at bounding box center [305, 78] width 443 height 8
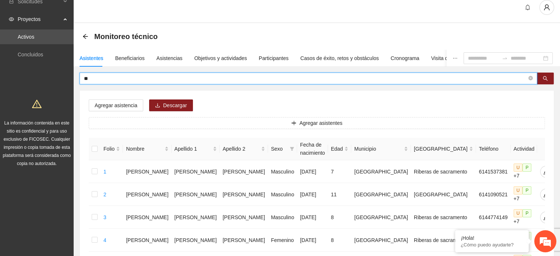
type input "*"
click at [545, 76] on icon "search" at bounding box center [545, 78] width 5 height 5
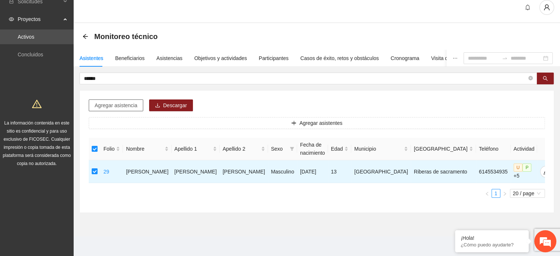
click at [136, 107] on span "Agregar asistencia" at bounding box center [116, 105] width 43 height 8
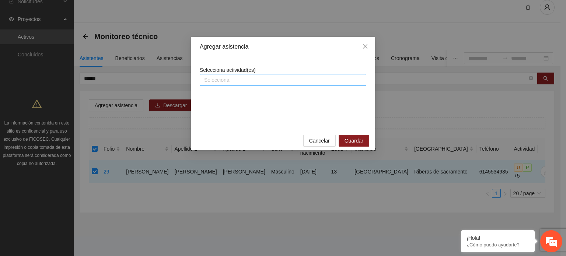
click at [229, 84] on div at bounding box center [282, 80] width 163 height 9
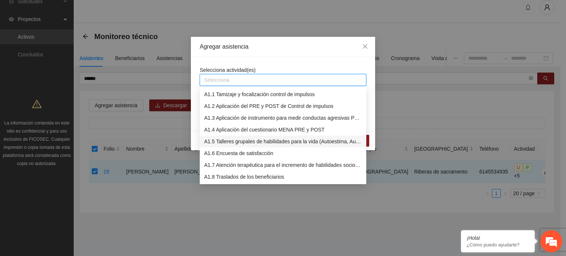
click at [221, 144] on div "A1.5 Talleres grupales de habilidades para la vida (Autoestima, Autoconocimient…" at bounding box center [283, 141] width 158 height 8
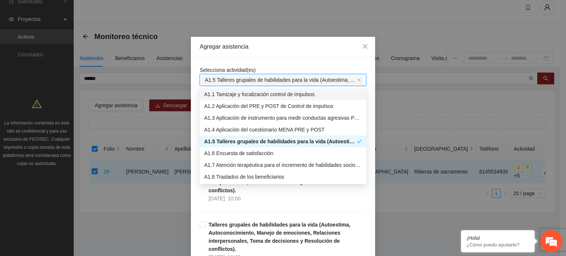
click at [311, 53] on div "Agregar asistencia" at bounding box center [283, 47] width 184 height 20
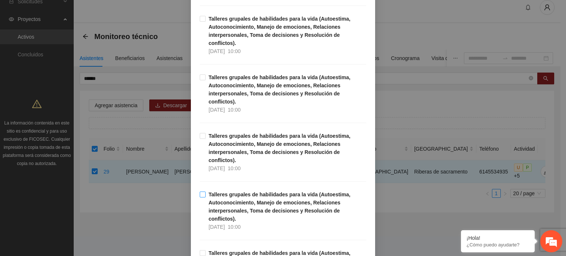
scroll to position [221, 0]
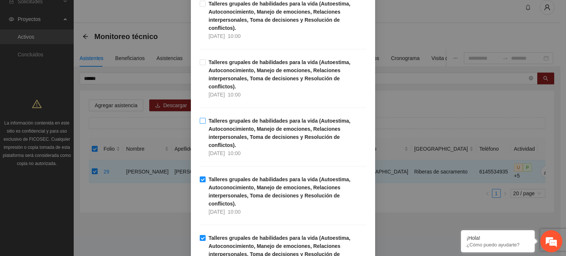
click at [206, 117] on span "Talleres grupales de habilidades para la vida (Autoestima, Autoconocimiento, Ma…" at bounding box center [286, 137] width 161 height 41
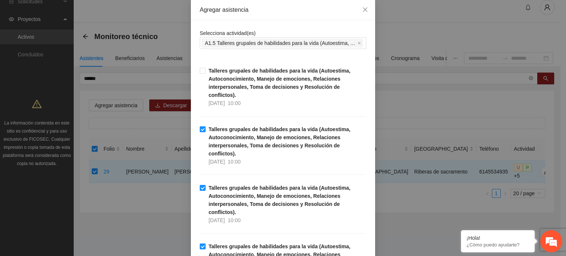
scroll to position [37, 0]
click at [200, 74] on label "Talleres grupales de habilidades para la vida (Autoestima, Autoconocimiento, Ma…" at bounding box center [283, 87] width 166 height 41
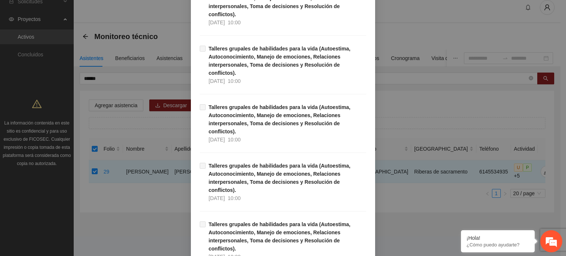
scroll to position [6402, 0]
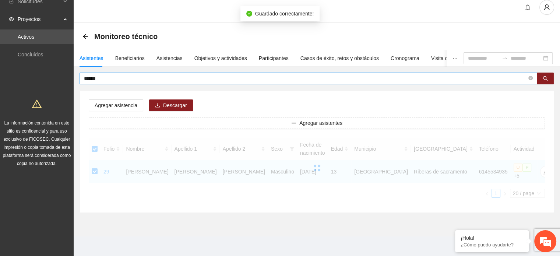
click at [125, 77] on input "******" at bounding box center [305, 78] width 443 height 8
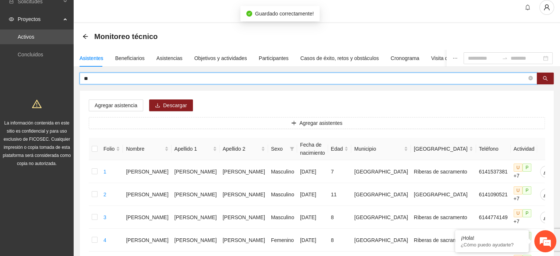
type input "*"
click at [544, 74] on button "button" at bounding box center [545, 79] width 17 height 12
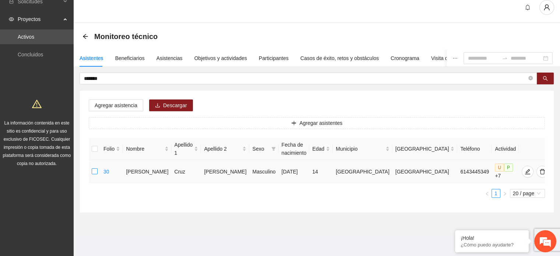
click at [95, 173] on label at bounding box center [95, 172] width 6 height 8
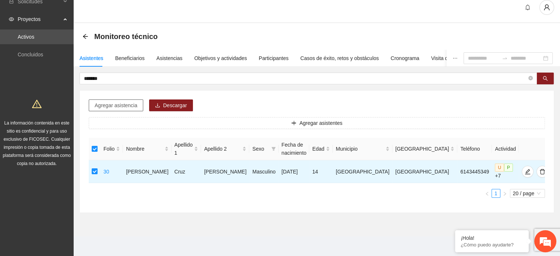
click at [102, 106] on span "Agregar asistencia" at bounding box center [116, 105] width 43 height 8
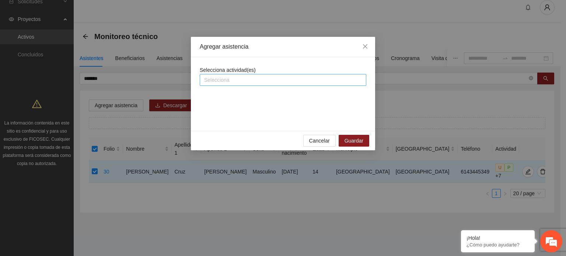
click at [234, 81] on div at bounding box center [282, 80] width 163 height 9
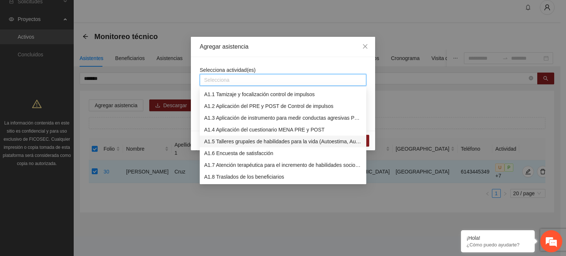
click at [232, 140] on div "A1.5 Talleres grupales de habilidades para la vida (Autoestima, Autoconocimient…" at bounding box center [283, 141] width 158 height 8
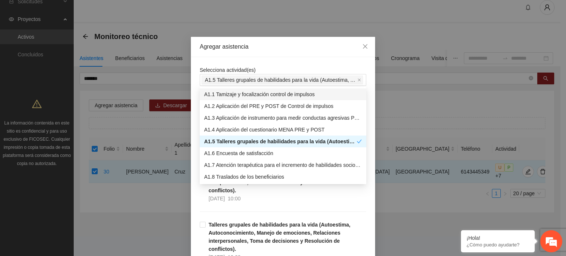
click at [286, 45] on div "Agregar asistencia" at bounding box center [283, 47] width 166 height 8
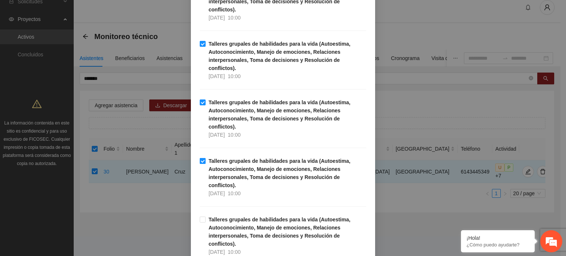
scroll to position [221, 0]
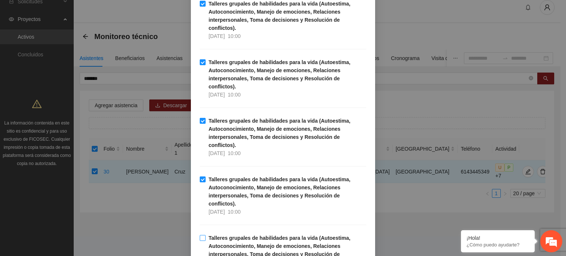
click at [200, 234] on label "Talleres grupales de habilidades para la vida (Autoestima, Autoconocimiento, Ma…" at bounding box center [283, 254] width 166 height 41
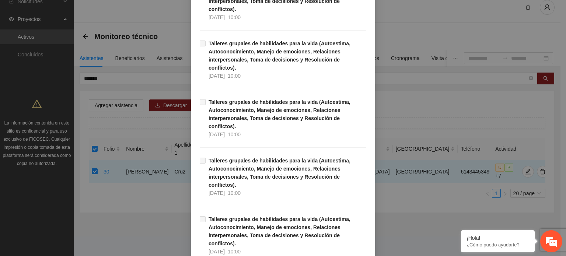
scroll to position [6402, 0]
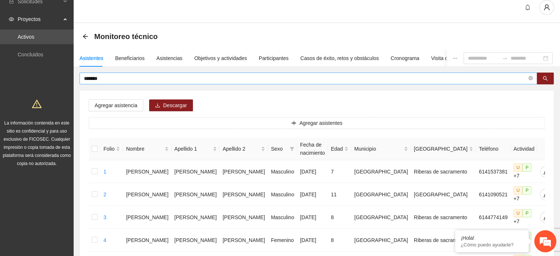
click at [126, 76] on input "*******" at bounding box center [305, 78] width 443 height 8
type input "*"
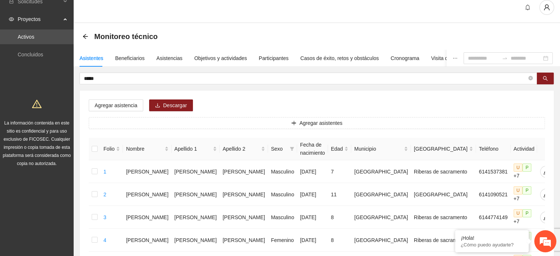
click at [542, 77] on button "button" at bounding box center [545, 79] width 17 height 12
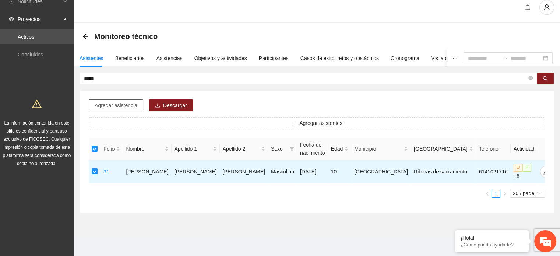
click at [116, 102] on span "Agregar asistencia" at bounding box center [116, 105] width 43 height 8
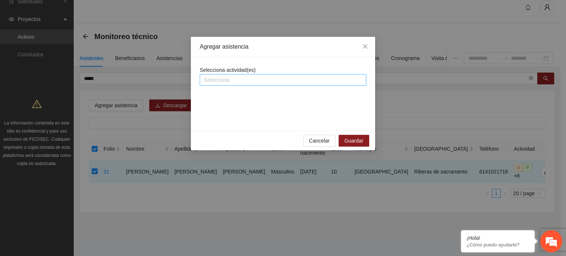
click at [252, 79] on div at bounding box center [282, 80] width 163 height 9
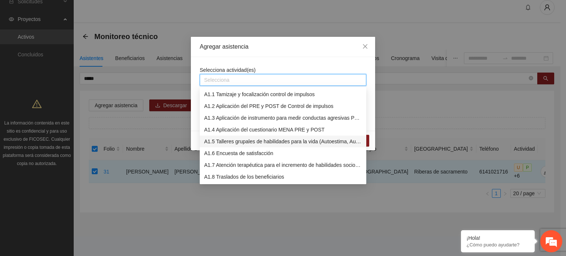
click at [250, 144] on div "A1.5 Talleres grupales de habilidades para la vida (Autoestima, Autoconocimient…" at bounding box center [283, 141] width 158 height 8
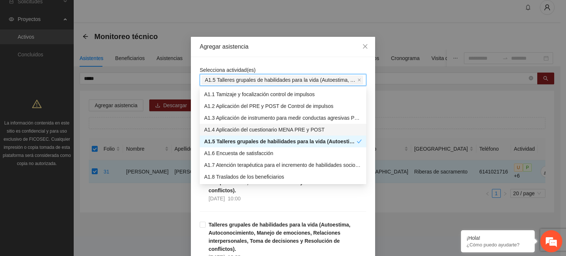
click at [326, 44] on div "Agregar asistencia" at bounding box center [283, 47] width 166 height 8
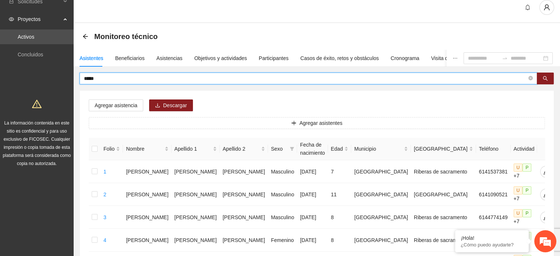
click at [122, 75] on input "*****" at bounding box center [305, 78] width 443 height 8
type input "*"
type input "****"
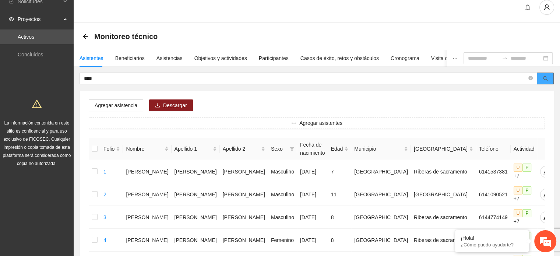
click at [550, 75] on button "button" at bounding box center [545, 79] width 17 height 12
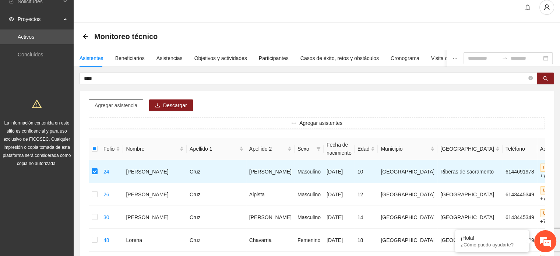
click at [134, 107] on span "Agregar asistencia" at bounding box center [116, 105] width 43 height 8
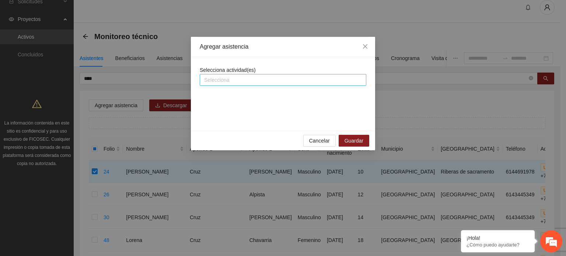
click at [231, 81] on div at bounding box center [282, 80] width 163 height 9
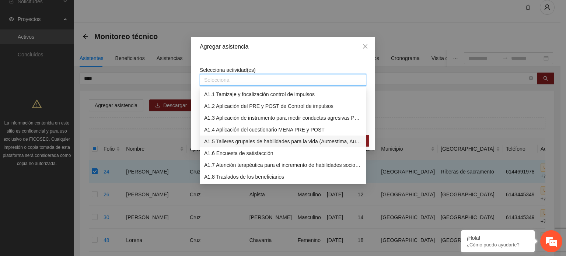
click at [231, 140] on div "A1.5 Talleres grupales de habilidades para la vida (Autoestima, Autoconocimient…" at bounding box center [283, 141] width 158 height 8
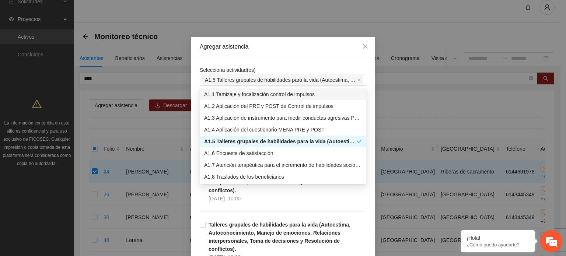
click at [323, 44] on div "Agregar asistencia" at bounding box center [283, 47] width 166 height 8
